Goal: Find contact information: Find contact information

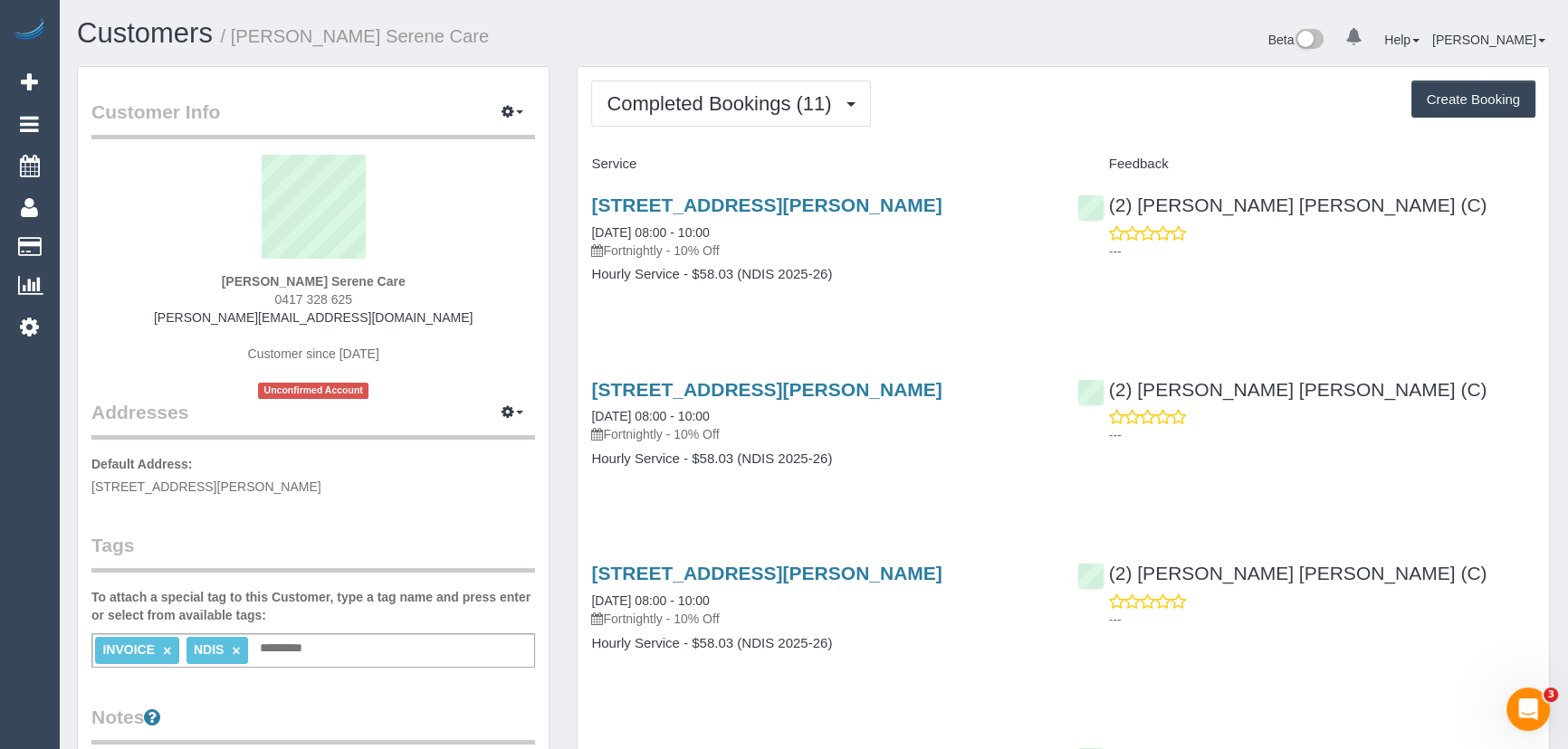
drag, startPoint x: 359, startPoint y: 300, endPoint x: 240, endPoint y: 295, distance: 119.1
click at [244, 296] on div "[PERSON_NAME] Serene Care 0417 328 625 [PERSON_NAME][EMAIL_ADDRESS][DOMAIN_NAME…" at bounding box center [312, 277] width 443 height 244
copy span "0417 328 625"
drag, startPoint x: 678, startPoint y: 86, endPoint x: 678, endPoint y: 102, distance: 16.0
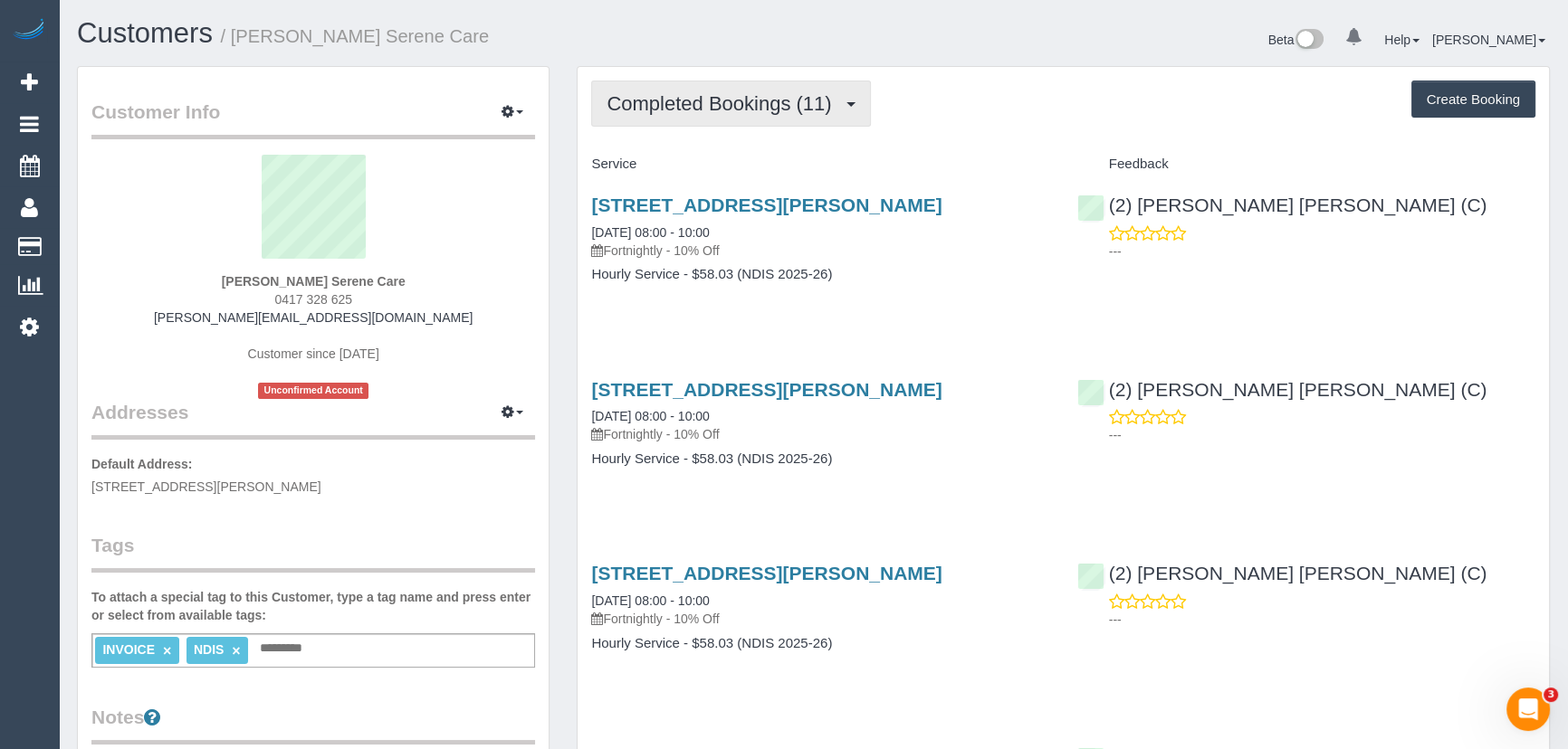
click at [678, 102] on span "Completed Bookings (11)" at bounding box center [723, 103] width 233 height 23
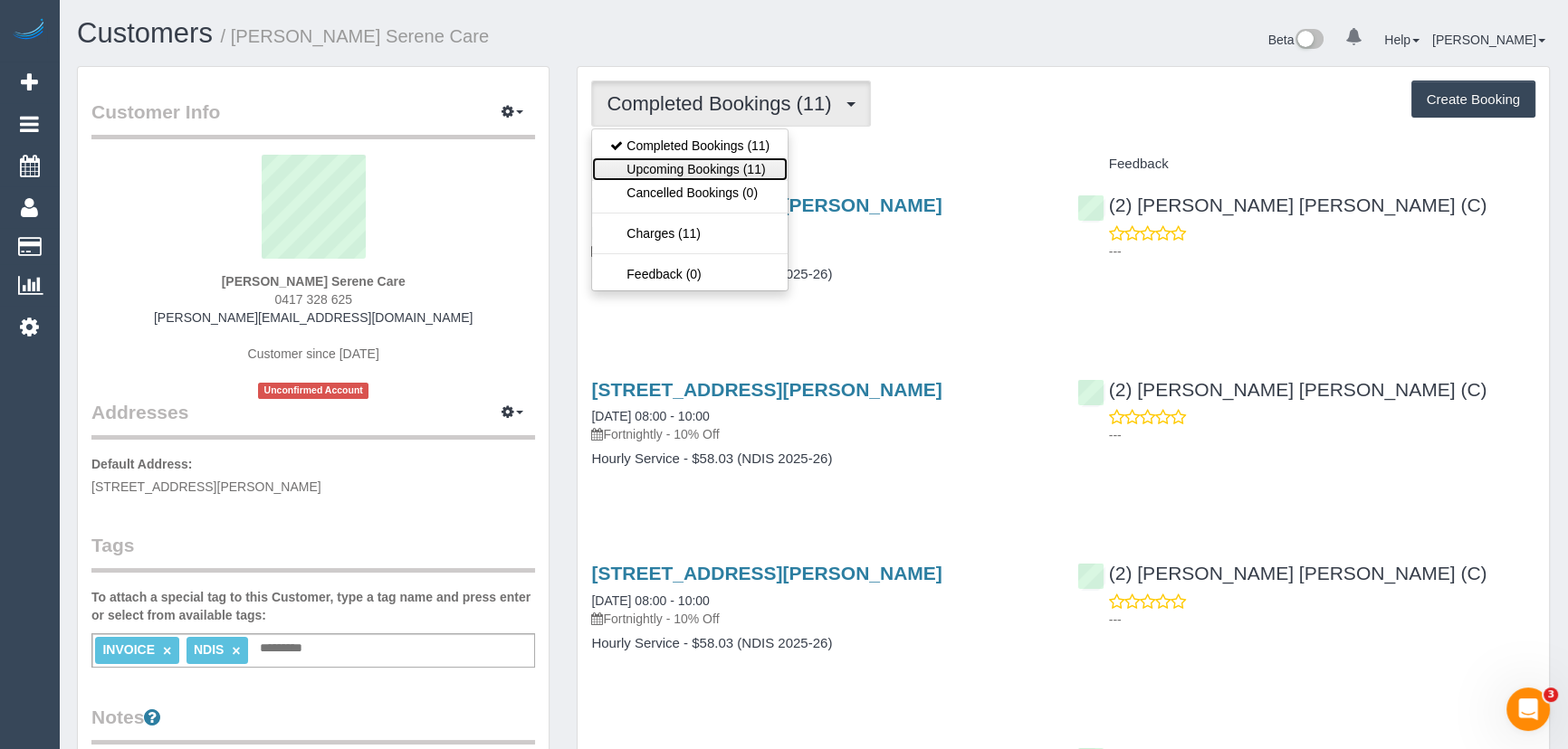
click at [679, 159] on link "Upcoming Bookings (11)" at bounding box center [689, 169] width 196 height 24
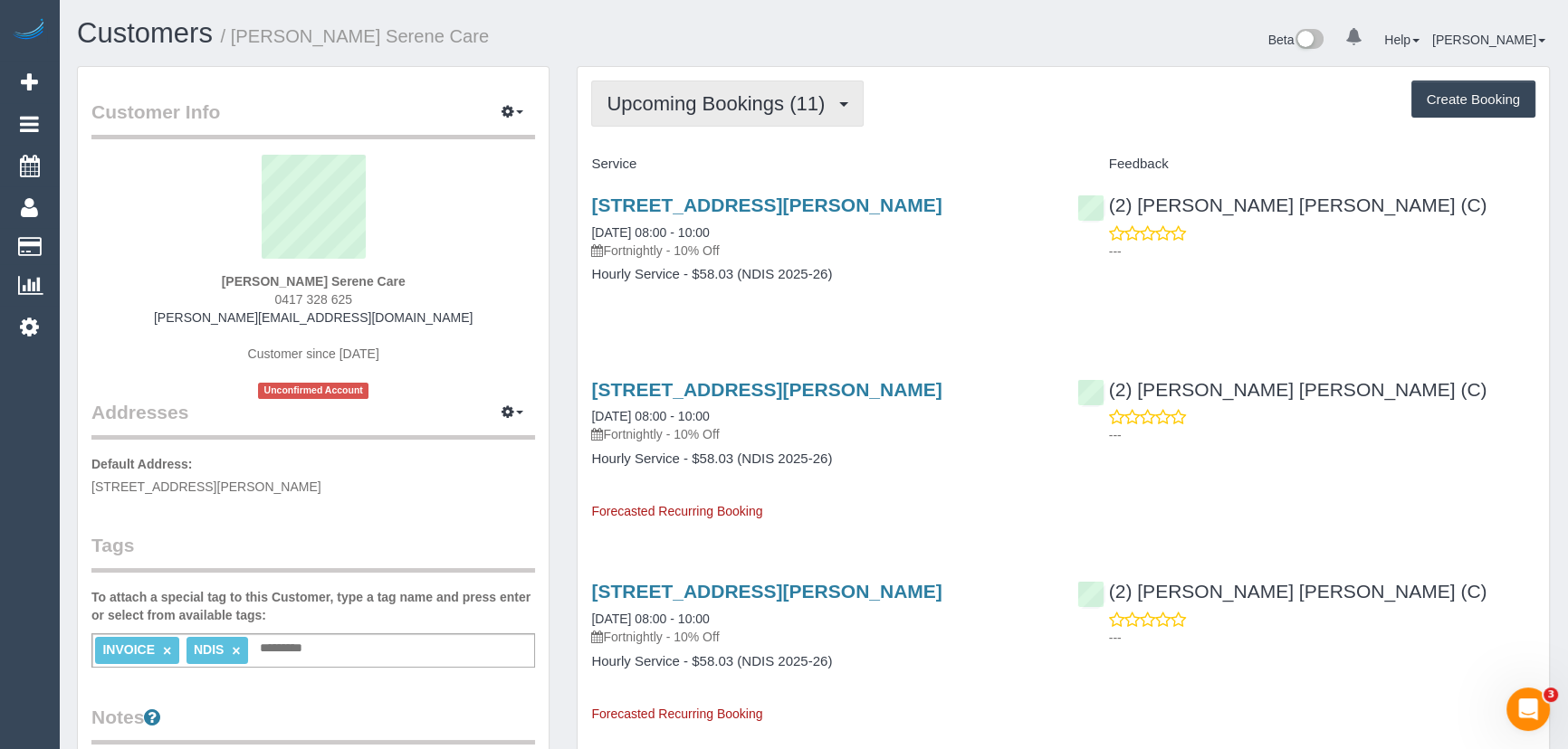
click at [761, 98] on span "Upcoming Bookings (11)" at bounding box center [720, 103] width 228 height 23
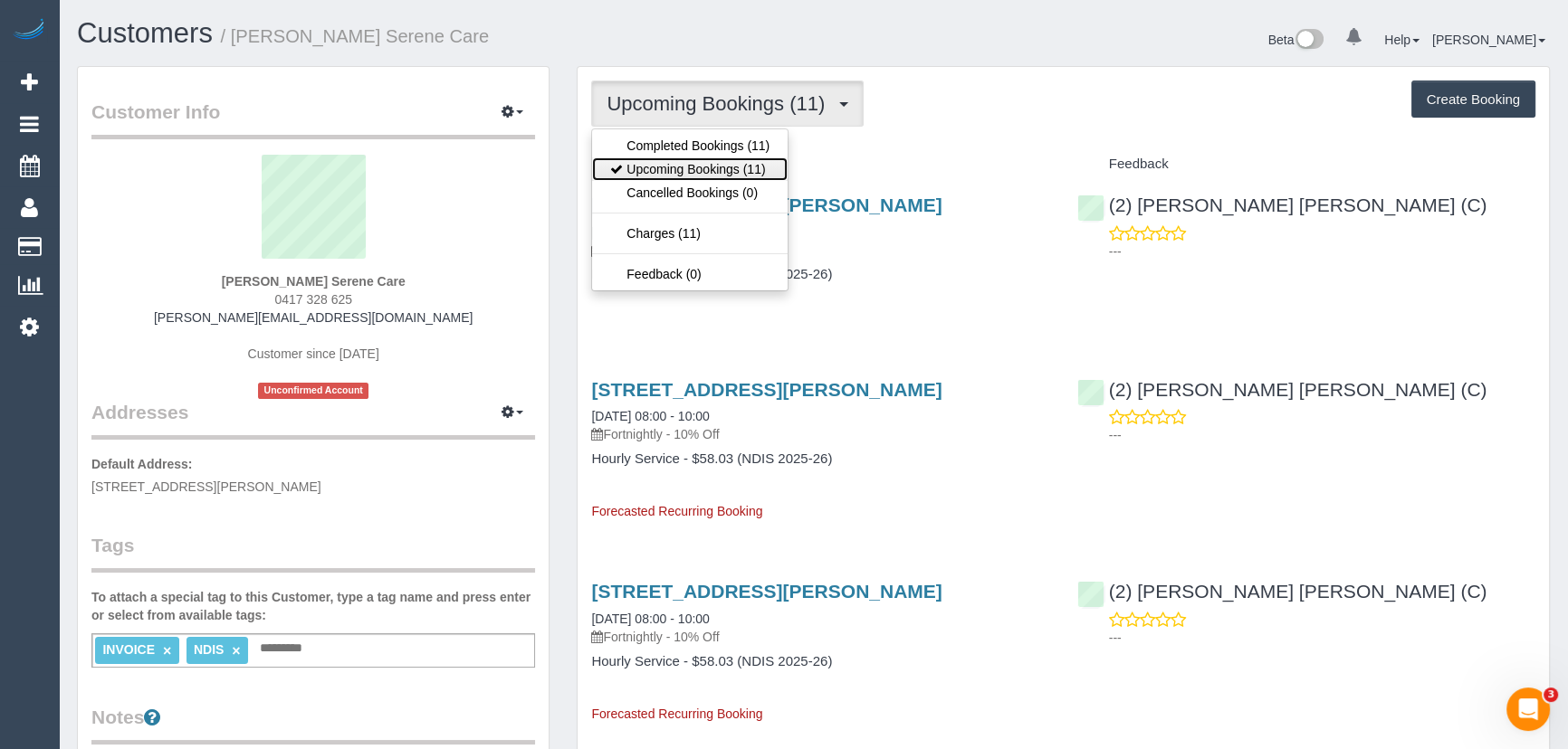
drag, startPoint x: 708, startPoint y: 164, endPoint x: 767, endPoint y: 99, distance: 87.8
click at [708, 164] on link "Upcoming Bookings (11)" at bounding box center [689, 169] width 196 height 24
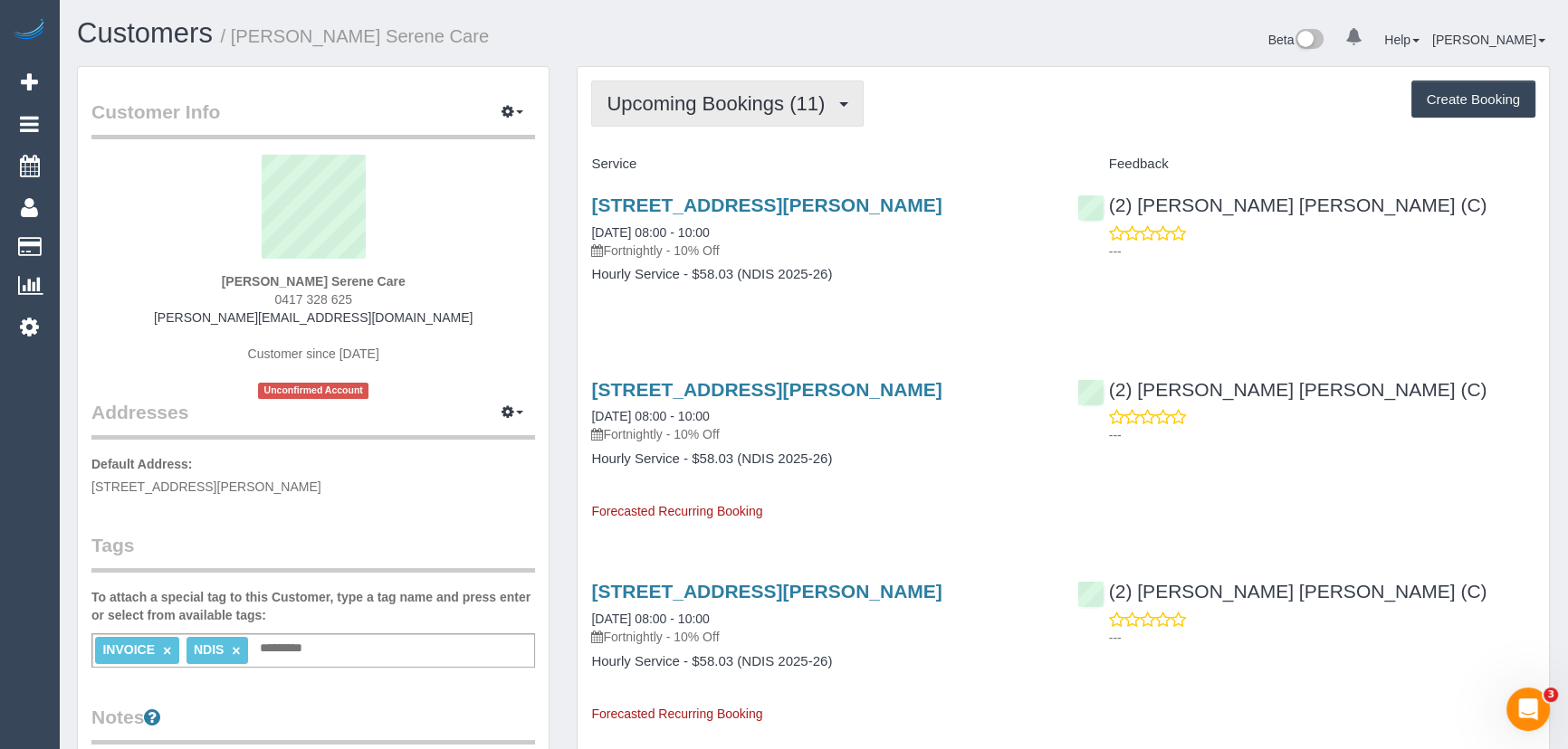
click at [734, 104] on span "Upcoming Bookings (11)" at bounding box center [720, 103] width 228 height 23
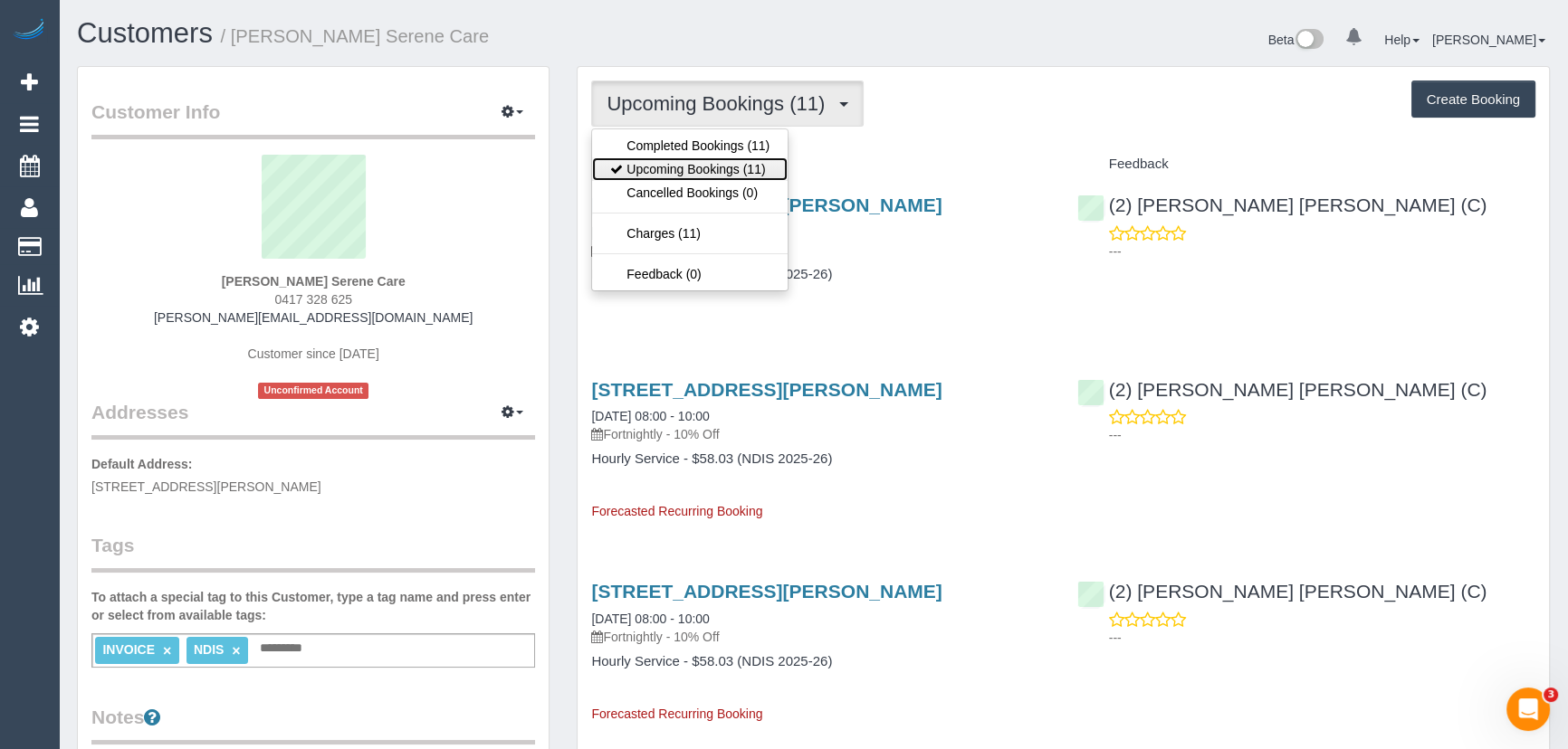
click at [712, 170] on link "Upcoming Bookings (11)" at bounding box center [689, 169] width 196 height 24
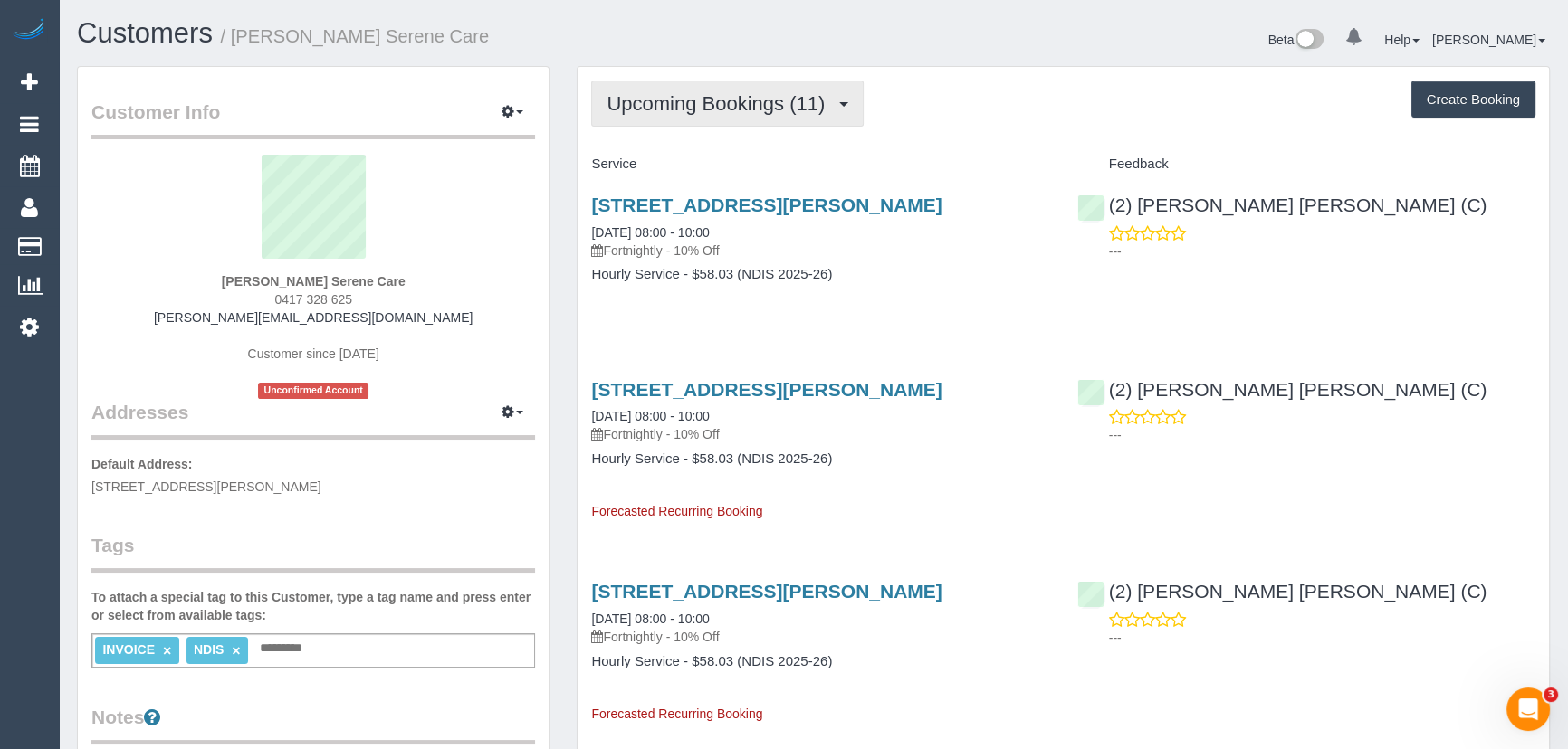
click at [749, 107] on span "Upcoming Bookings (11)" at bounding box center [720, 103] width 228 height 23
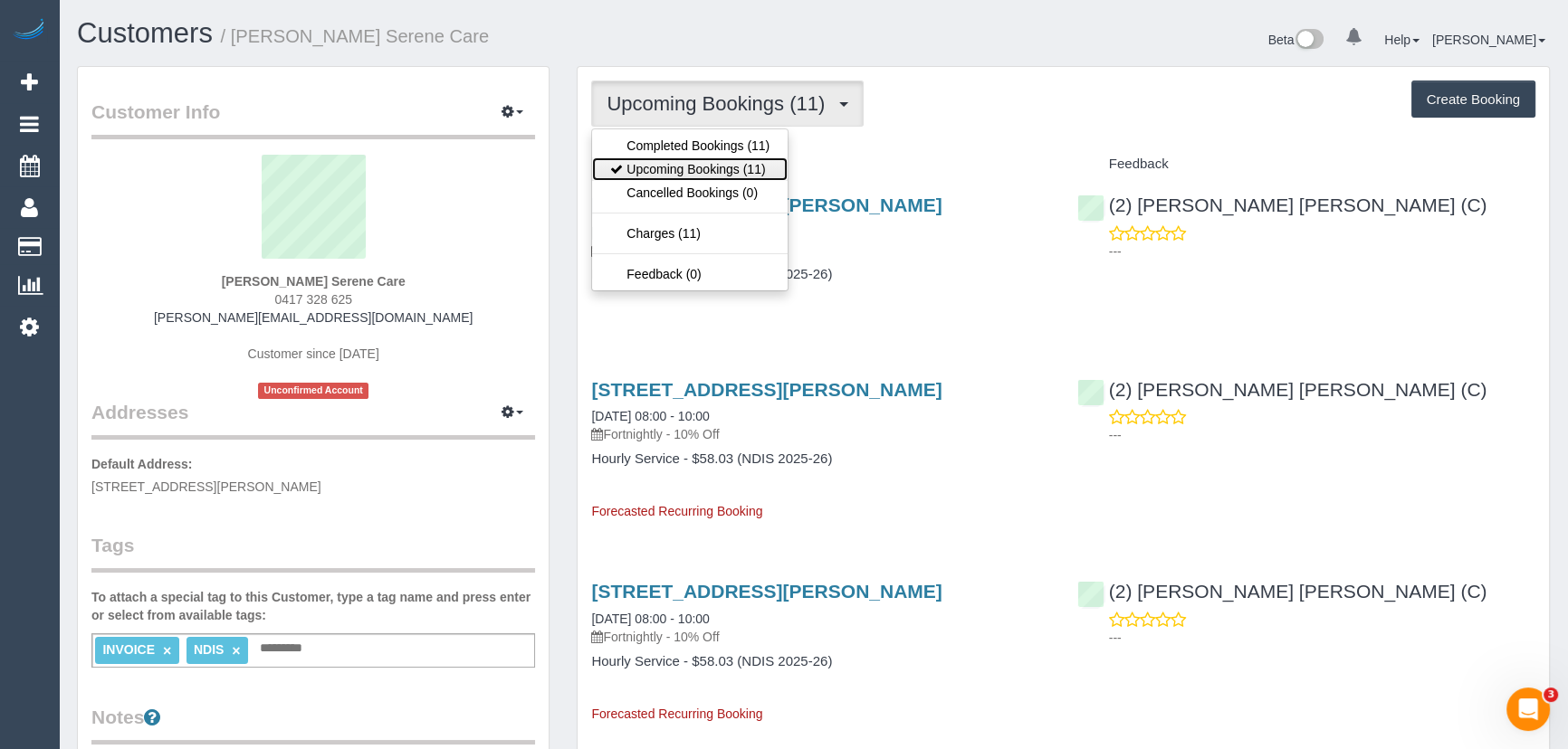
click at [742, 166] on link "Upcoming Bookings (11)" at bounding box center [689, 169] width 196 height 24
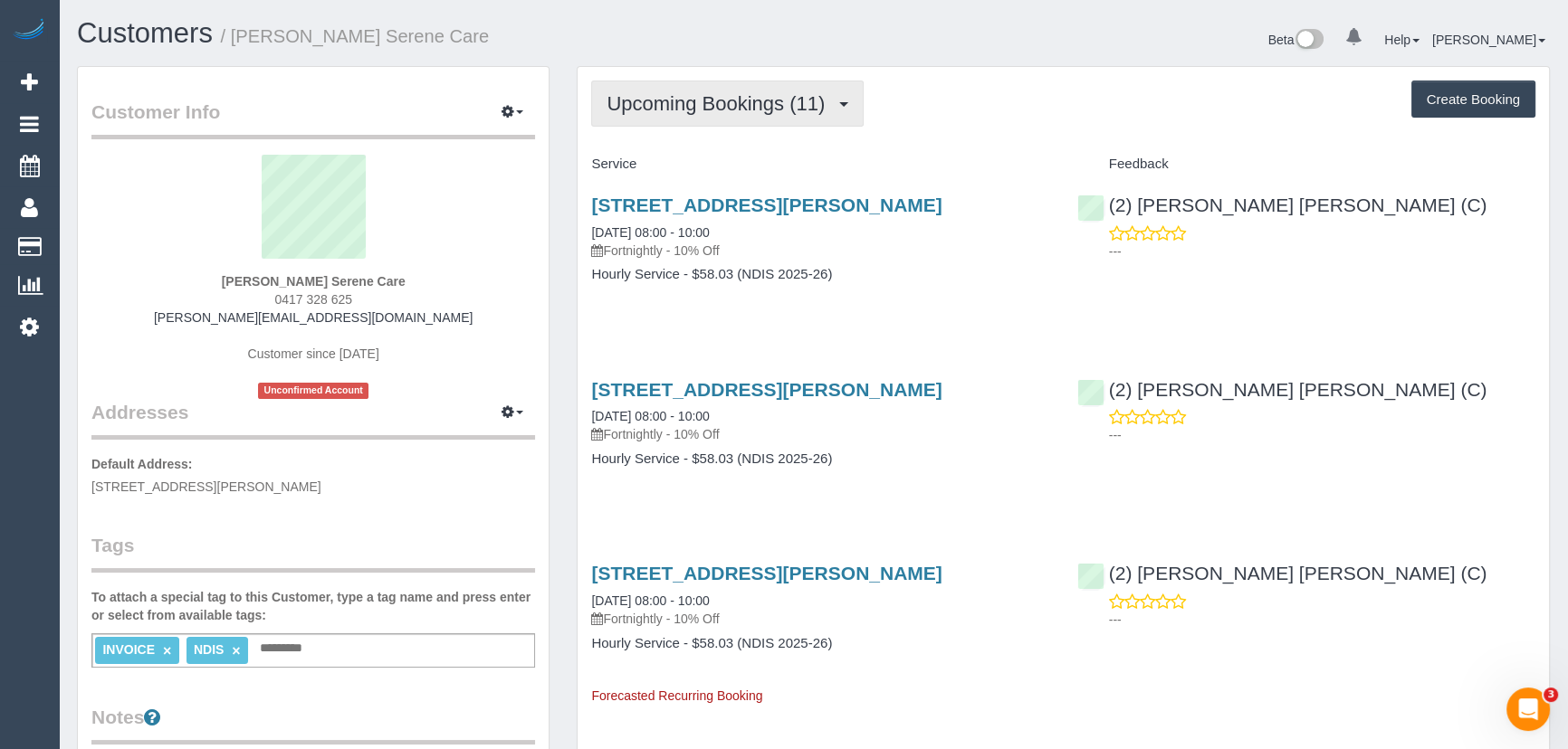
click at [759, 100] on span "Upcoming Bookings (11)" at bounding box center [720, 103] width 228 height 23
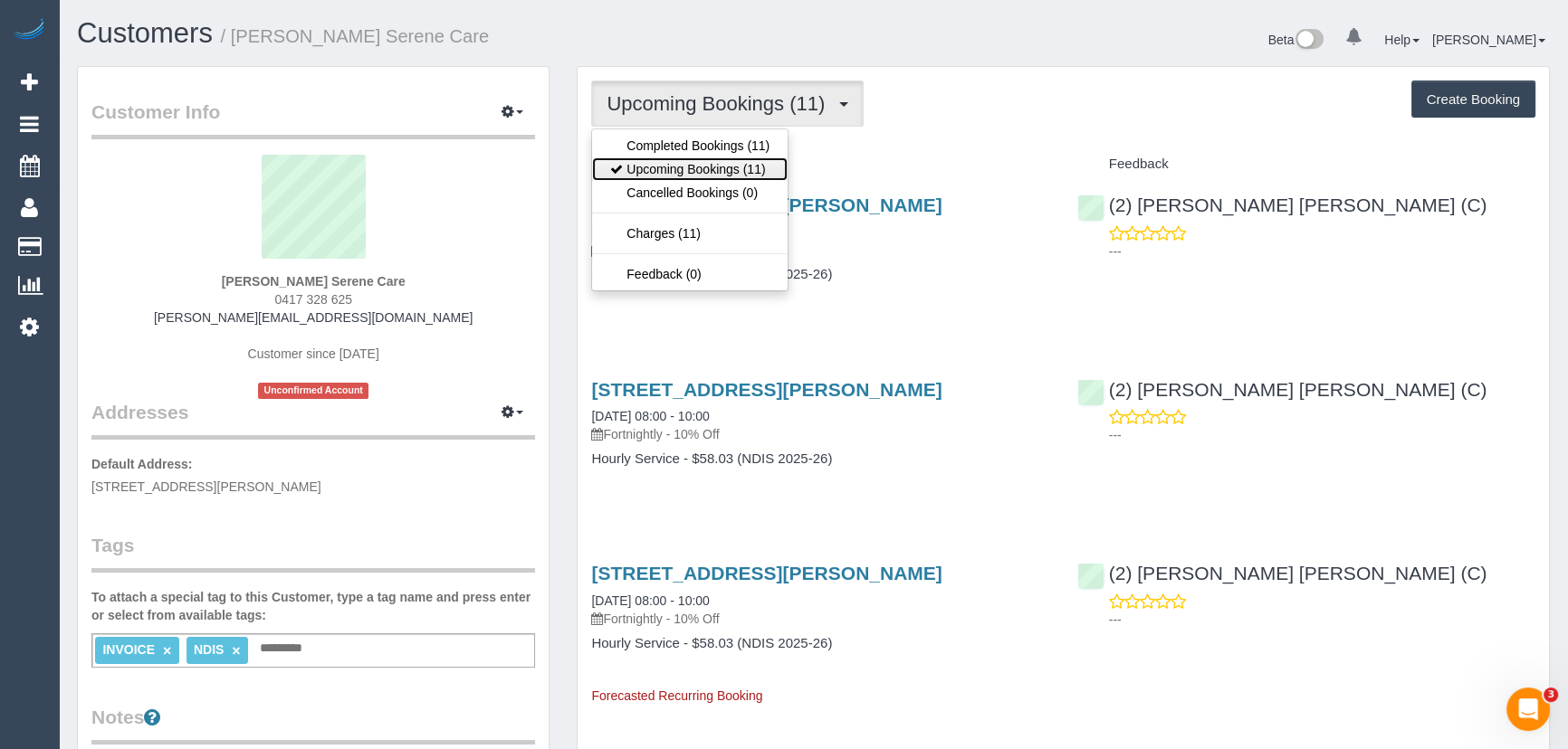
click at [727, 164] on link "Upcoming Bookings (11)" at bounding box center [689, 169] width 196 height 24
